Goal: Information Seeking & Learning: Learn about a topic

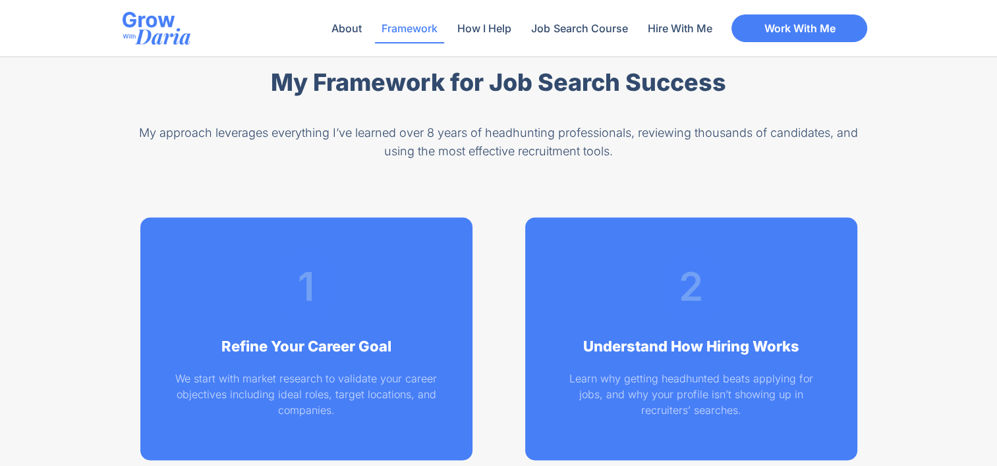
scroll to position [1779, 0]
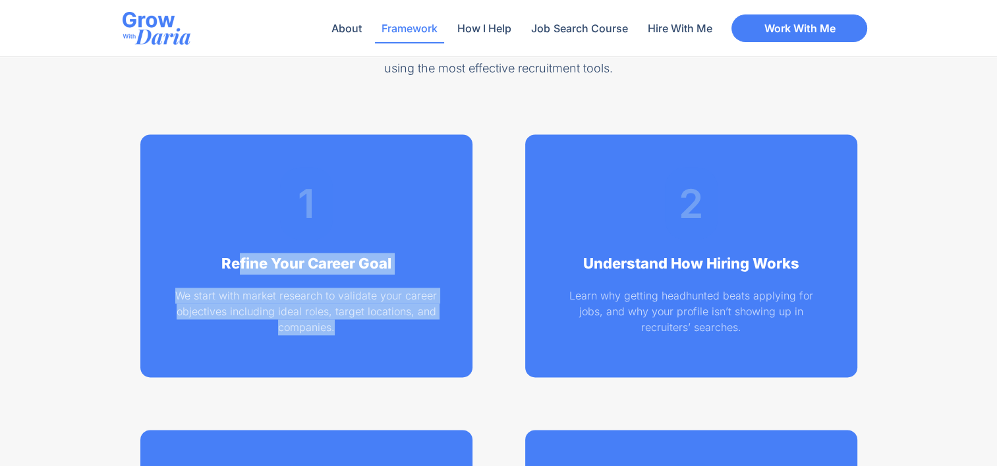
drag, startPoint x: 246, startPoint y: 271, endPoint x: 359, endPoint y: 327, distance: 126.1
click at [356, 323] on div "1 Refine Your Career Goal We start with market research to validate your career…" at bounding box center [306, 255] width 332 height 243
click at [372, 341] on div "We start with market research to validate your career objectives including idea…" at bounding box center [306, 316] width 266 height 57
drag, startPoint x: 300, startPoint y: 300, endPoint x: 242, endPoint y: 264, distance: 67.8
click at [242, 264] on div "1 Refine Your Career Goal We start with market research to validate your career…" at bounding box center [306, 255] width 332 height 243
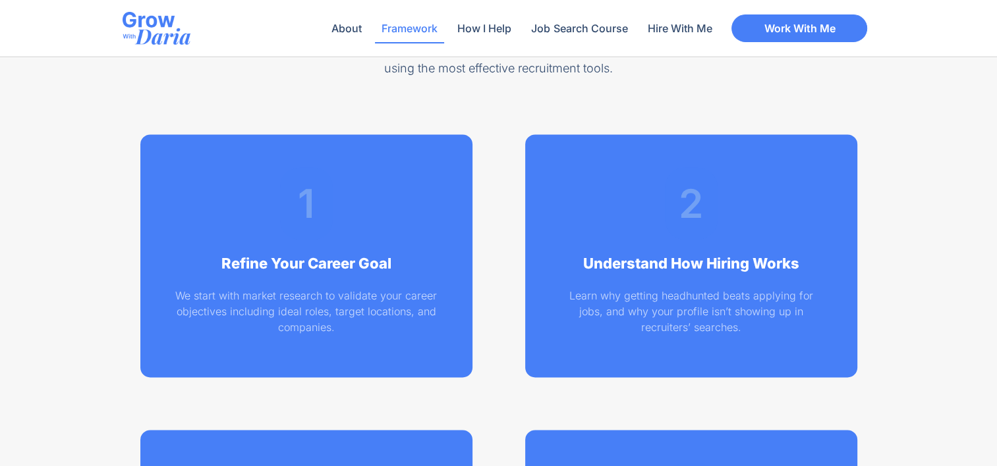
click at [304, 324] on p "We start with market research to validate your career objectives including idea…" at bounding box center [306, 311] width 266 height 47
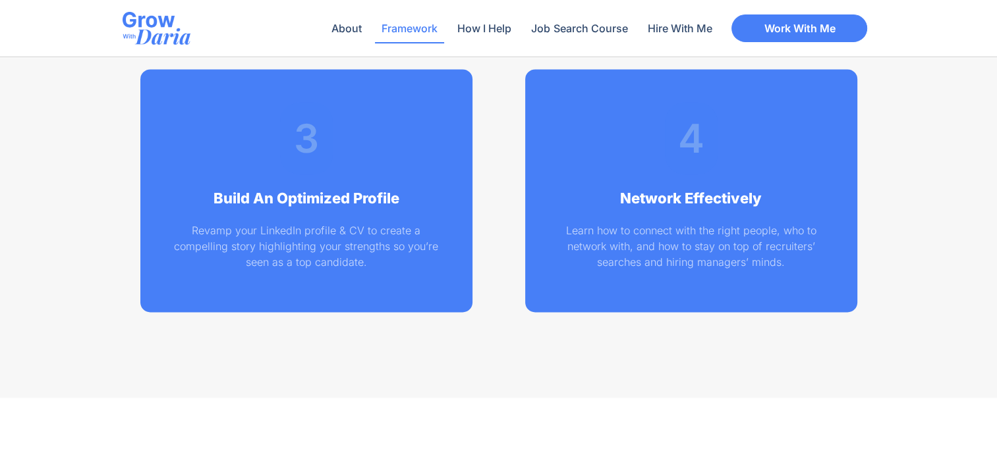
scroll to position [2174, 0]
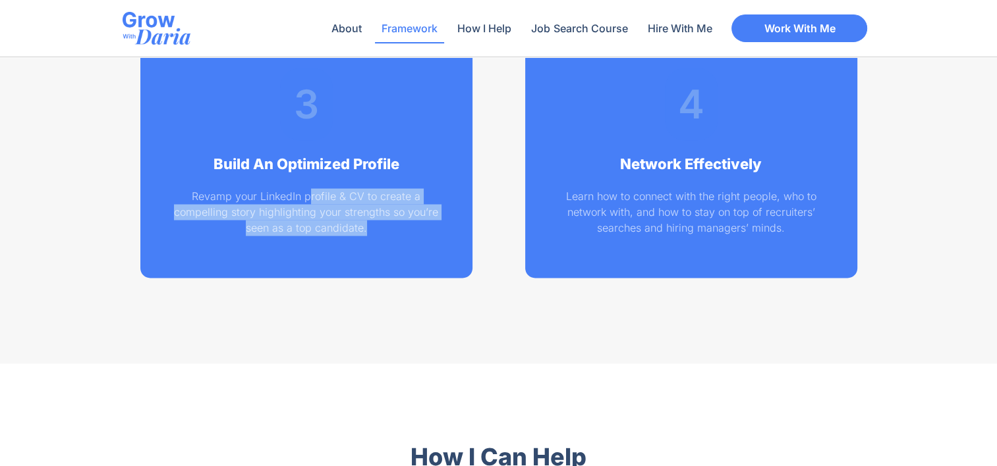
drag, startPoint x: 311, startPoint y: 181, endPoint x: 407, endPoint y: 241, distance: 113.3
click at [407, 241] on div "3 Build An Optimized Profile Revamp your LinkedIn profile & CV to create a comp…" at bounding box center [306, 156] width 332 height 243
click at [408, 248] on div "3 Build An Optimized Profile Revamp your LinkedIn profile & CV to create a comp…" at bounding box center [306, 156] width 332 height 243
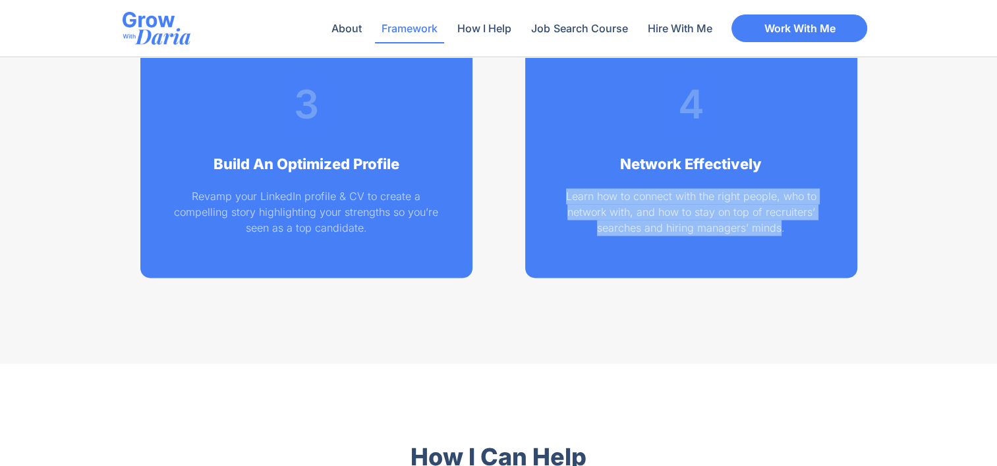
drag, startPoint x: 779, startPoint y: 238, endPoint x: 565, endPoint y: 196, distance: 219.0
click at [565, 196] on div "Learn how to connect with the right people, who to network with, and how to sta…" at bounding box center [691, 216] width 266 height 57
click at [567, 198] on p "Learn how to connect with the right people, who to network with, and how to sta…" at bounding box center [691, 211] width 266 height 47
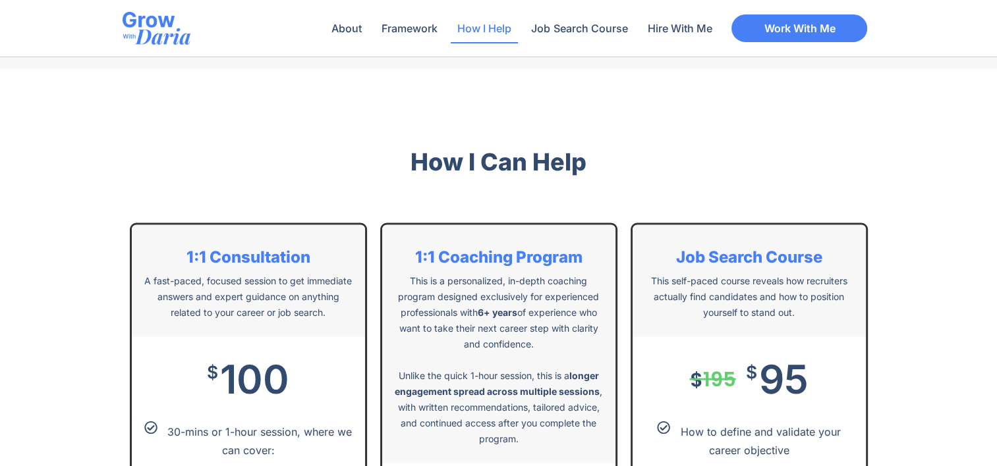
scroll to position [2569, 0]
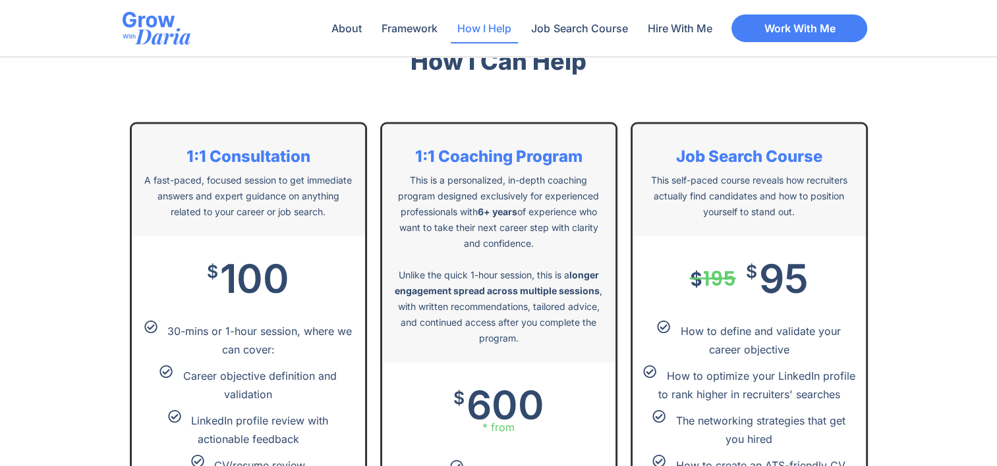
drag, startPoint x: 240, startPoint y: 177, endPoint x: 324, endPoint y: 219, distance: 94.6
click at [324, 219] on div "1:1 Consultation A fast-paced, focused session to get immediate answers and exp…" at bounding box center [248, 181] width 233 height 112
click at [329, 224] on div "1:1 Consultation A fast-paced, focused session to get immediate answers and exp…" at bounding box center [248, 181] width 233 height 112
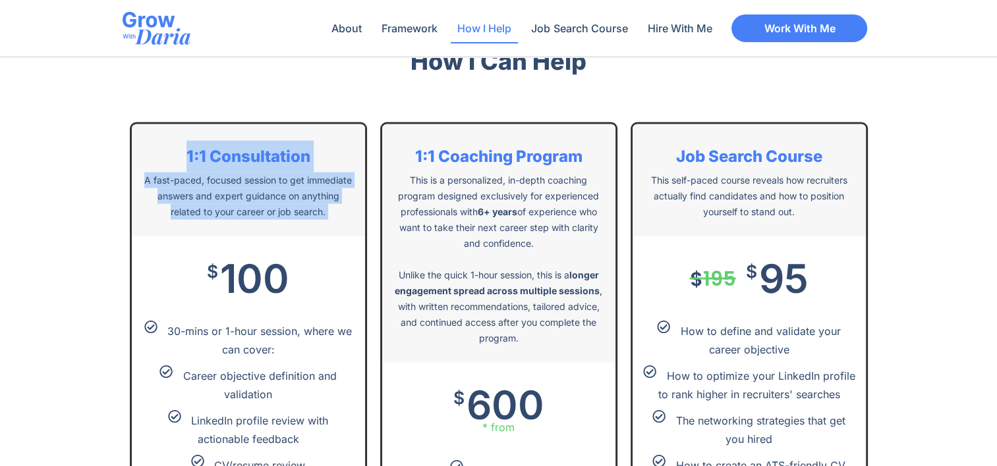
drag, startPoint x: 250, startPoint y: 181, endPoint x: 169, endPoint y: 144, distance: 89.0
click at [169, 144] on div "1:1 Consultation A fast-paced, focused session to get immediate answers and exp…" at bounding box center [248, 181] width 233 height 112
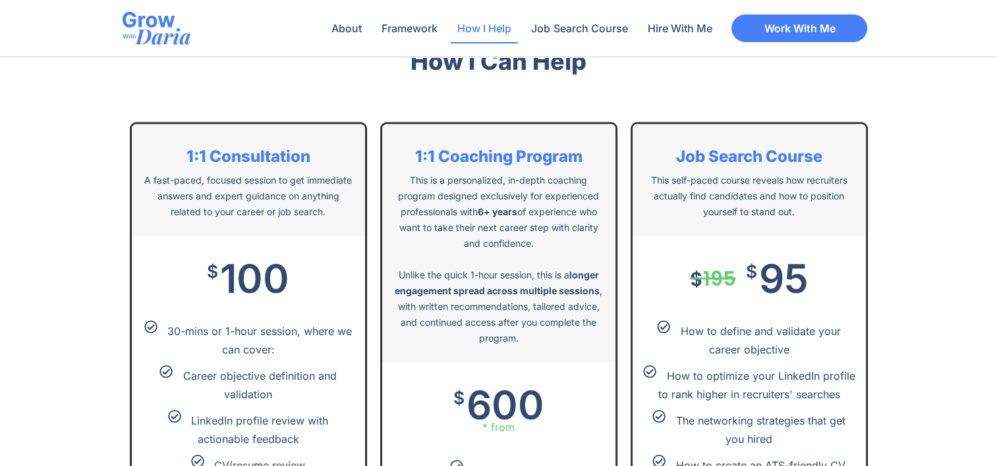
click at [220, 294] on span "100" at bounding box center [254, 279] width 69 height 32
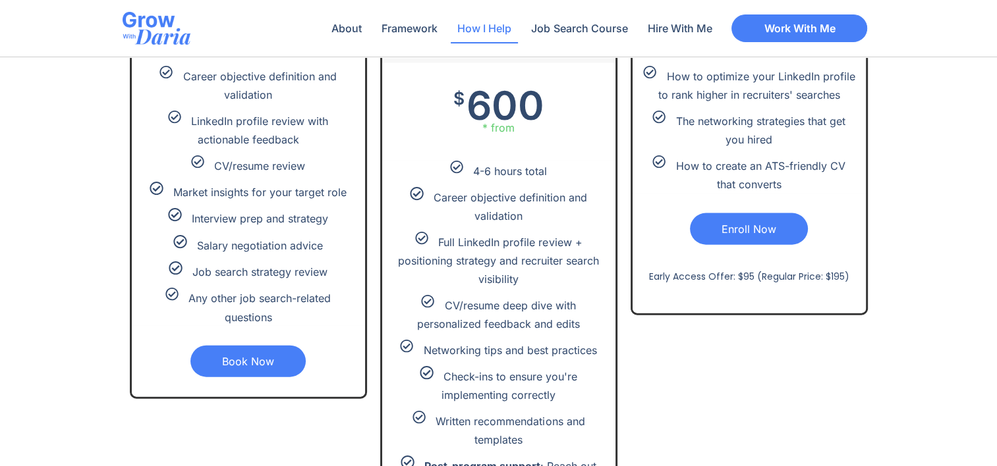
scroll to position [2701, 0]
